Goal: Task Accomplishment & Management: Use online tool/utility

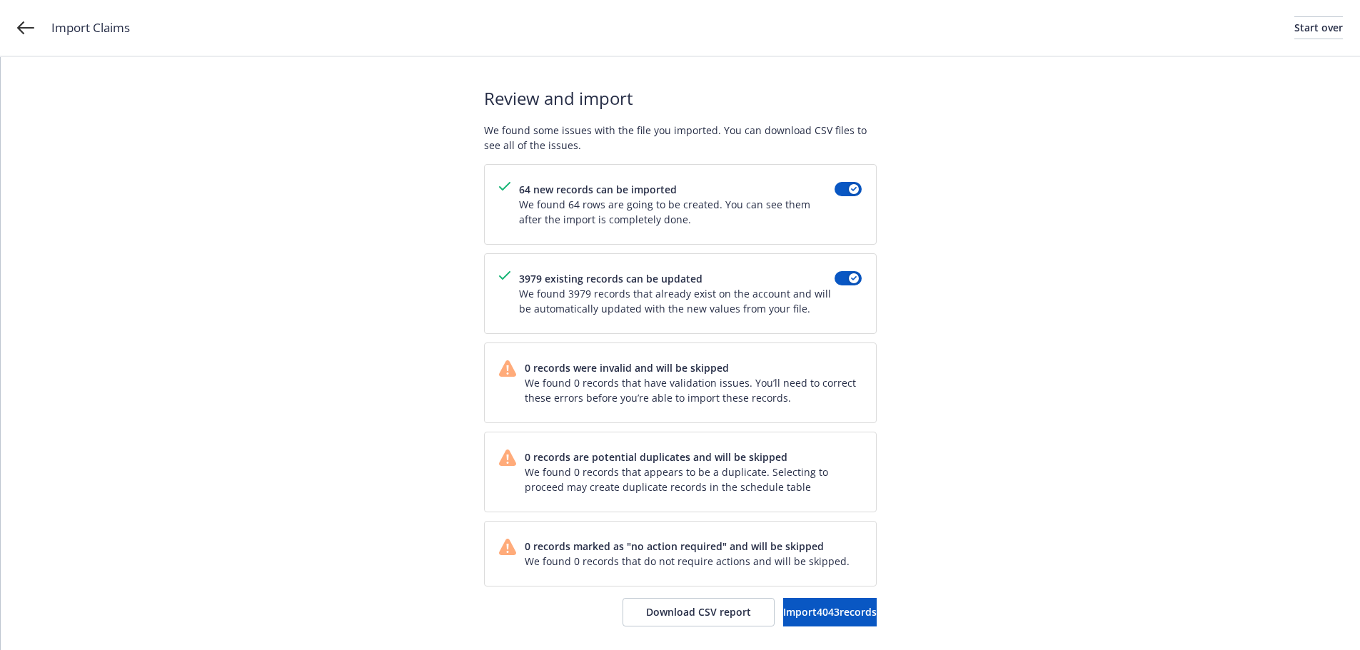
click at [1078, 290] on div "Review and import We found some issues with the file you imported. You can down…" at bounding box center [680, 356] width 1359 height 598
click at [814, 610] on span "Import 4043 records" at bounding box center [829, 612] width 93 height 14
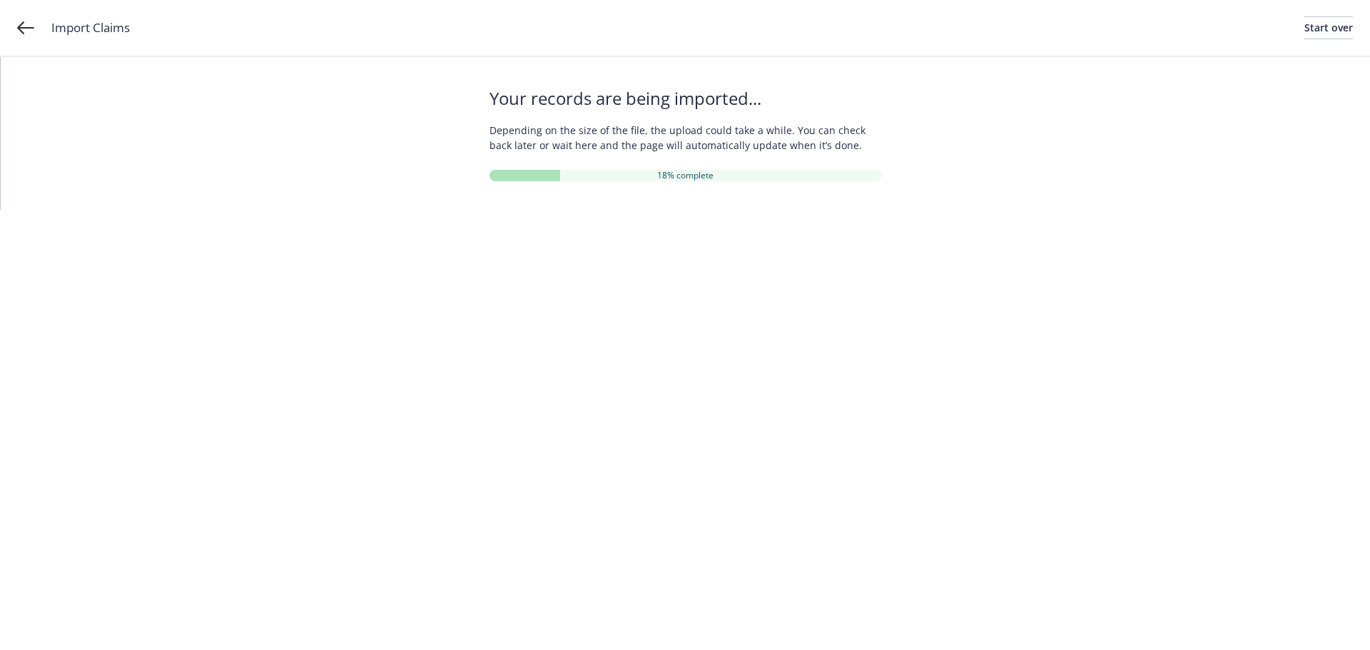
click at [1041, 161] on div "Your records are being imported... Depending on the size of the file, the uploa…" at bounding box center [686, 133] width 1370 height 153
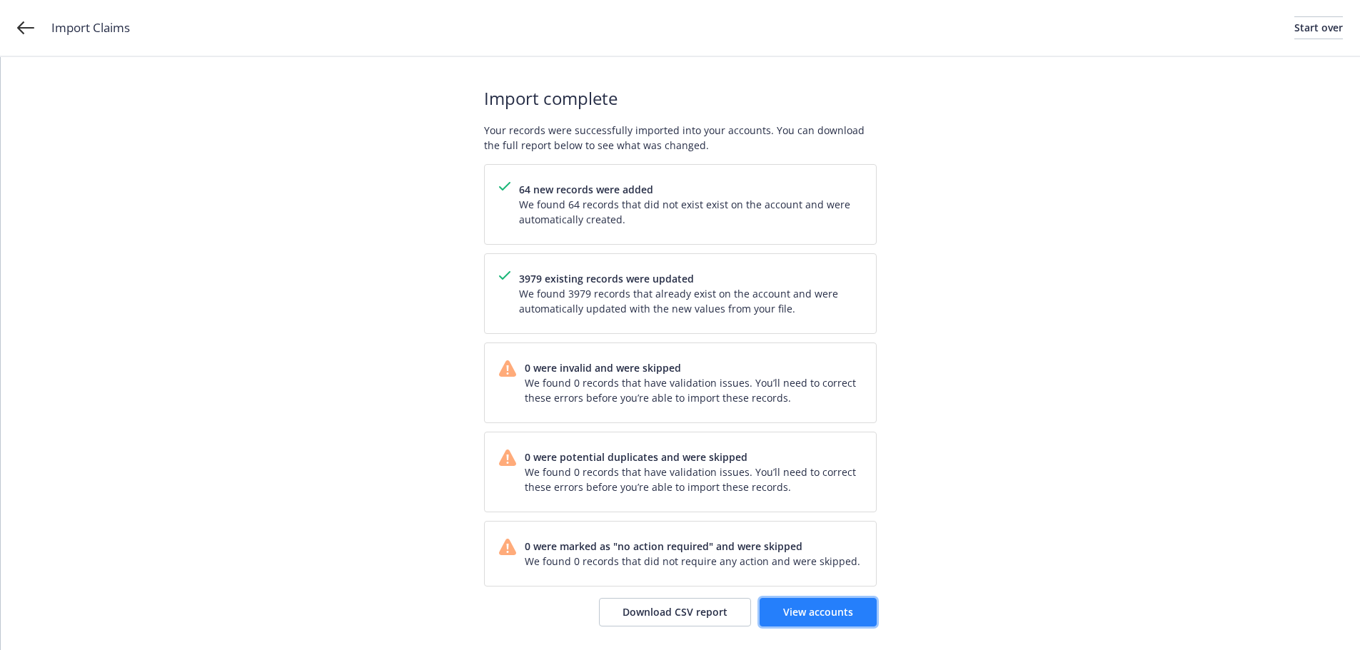
click at [819, 613] on span "View accounts" at bounding box center [818, 612] width 70 height 14
